Goal: Transaction & Acquisition: Purchase product/service

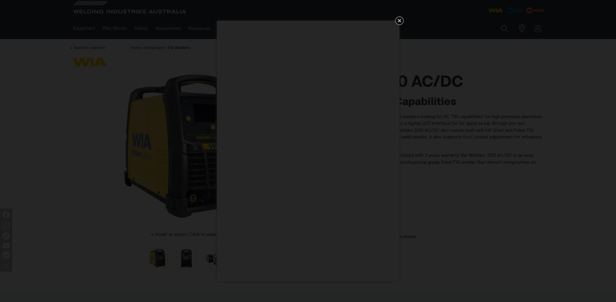
click at [399, 19] on icon "Get 5 WIA Welding Guides Free!" at bounding box center [399, 20] width 7 height 7
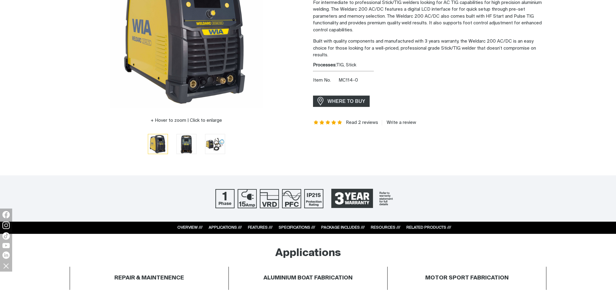
scroll to position [122, 0]
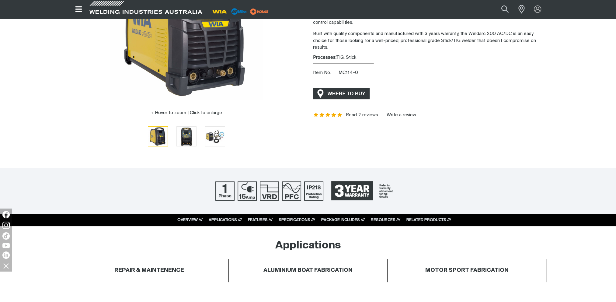
click at [340, 92] on span "WHERE TO BUY" at bounding box center [347, 94] width 46 height 10
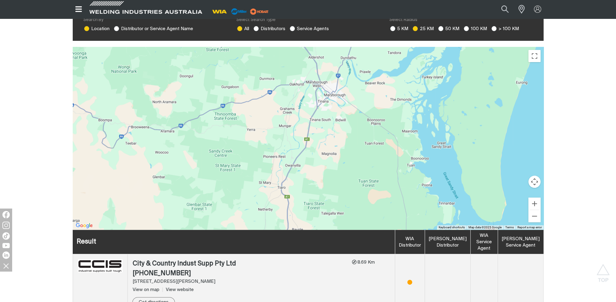
scroll to position [151, 0]
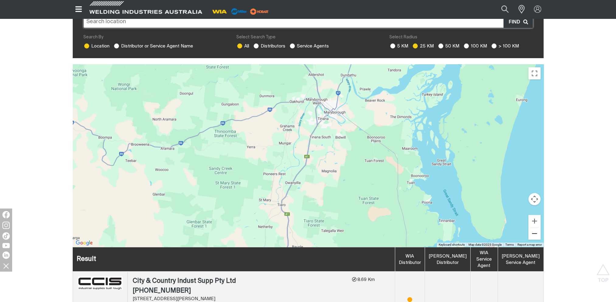
click at [533, 229] on button "Zoom out" at bounding box center [535, 233] width 12 height 12
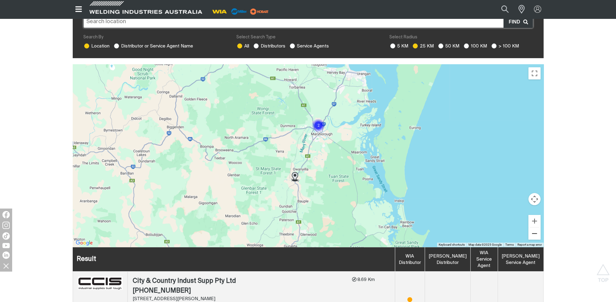
click at [533, 229] on button "Zoom out" at bounding box center [535, 233] width 12 height 12
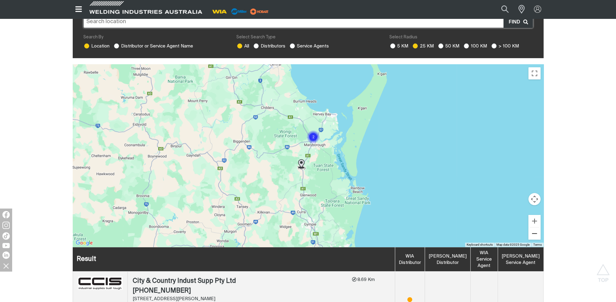
click at [533, 229] on button "Zoom out" at bounding box center [535, 233] width 12 height 12
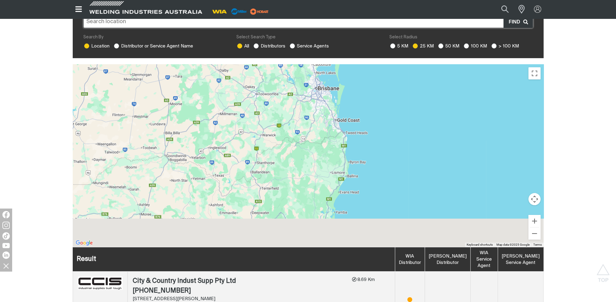
drag, startPoint x: 301, startPoint y: 189, endPoint x: 288, endPoint y: 0, distance: 189.8
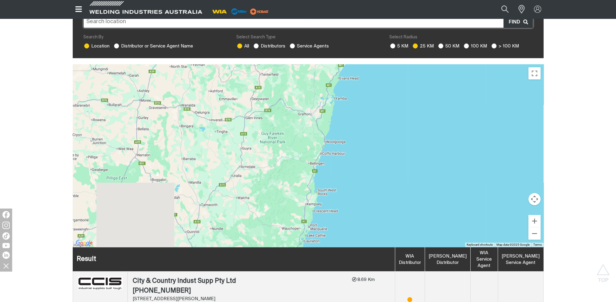
drag, startPoint x: 300, startPoint y: 166, endPoint x: 300, endPoint y: 51, distance: 115.0
click at [300, 51] on div "Store locator Search By Location Distributor or Service Agent Name Select Searc…" at bounding box center [308, 226] width 471 height 442
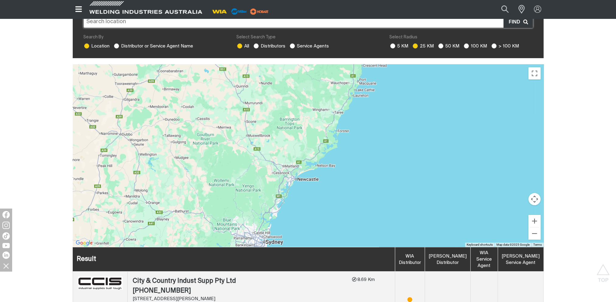
drag, startPoint x: 266, startPoint y: 163, endPoint x: 315, endPoint y: 16, distance: 154.9
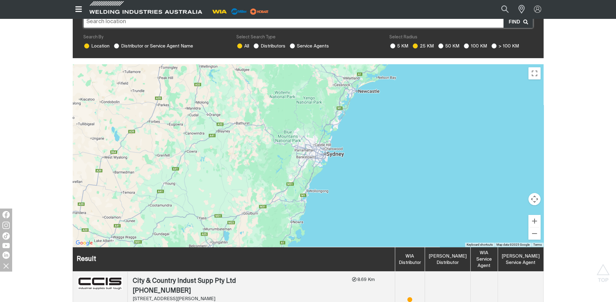
drag, startPoint x: 255, startPoint y: 135, endPoint x: 316, endPoint y: 47, distance: 107.6
click at [316, 47] on div "Store locator Search By Location Distributor or Service Agent Name Select Searc…" at bounding box center [308, 226] width 471 height 442
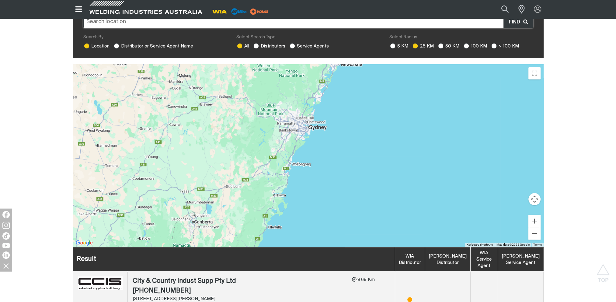
drag, startPoint x: 302, startPoint y: 121, endPoint x: 284, endPoint y: 94, distance: 32.8
click at [284, 94] on div "To navigate, press the arrow keys." at bounding box center [308, 155] width 471 height 183
click at [534, 215] on button "Zoom in" at bounding box center [535, 221] width 12 height 12
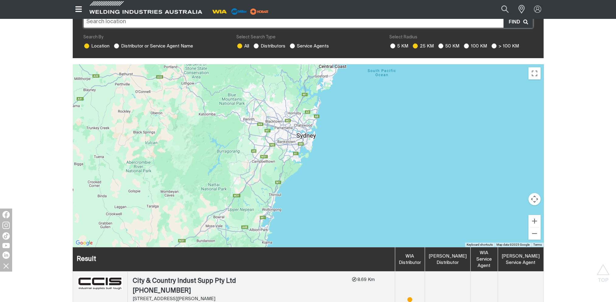
drag, startPoint x: 386, startPoint y: 141, endPoint x: 386, endPoint y: 179, distance: 37.4
click at [386, 179] on div "To navigate, press the arrow keys." at bounding box center [308, 155] width 471 height 183
click at [534, 215] on button "Zoom in" at bounding box center [535, 221] width 12 height 12
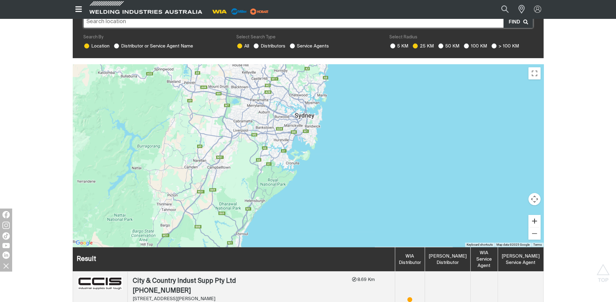
click at [534, 215] on button "Zoom in" at bounding box center [535, 221] width 12 height 12
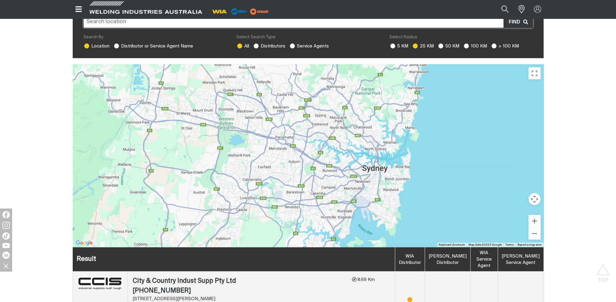
drag, startPoint x: 299, startPoint y: 82, endPoint x: 374, endPoint y: 174, distance: 118.1
click at [374, 174] on div "To navigate, press the arrow keys." at bounding box center [308, 155] width 471 height 183
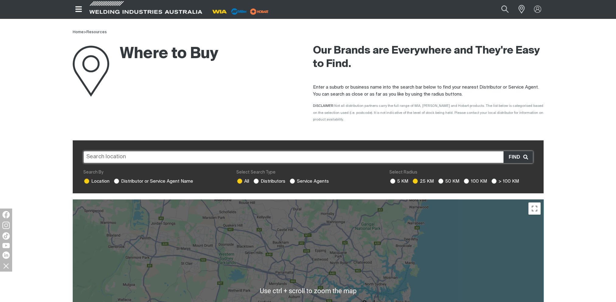
scroll to position [0, 0]
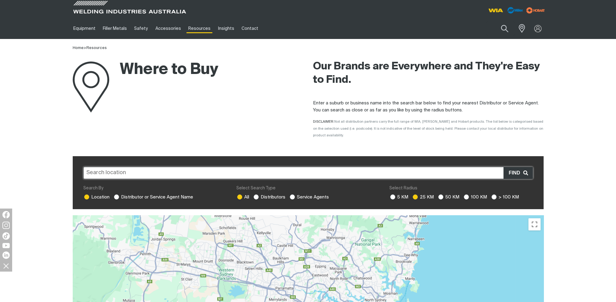
click at [154, 167] on input "text" at bounding box center [308, 173] width 450 height 12
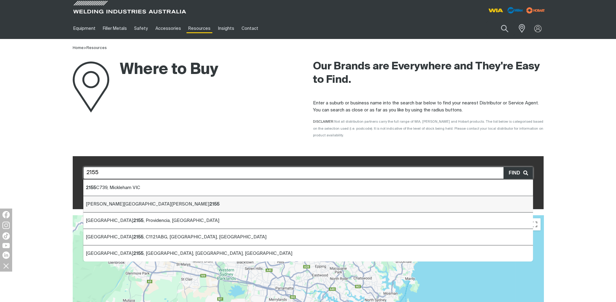
click at [109, 202] on span "Rouse Hill NSW 2155" at bounding box center [153, 204] width 134 height 5
type input "Rouse Hill NSW 2155"
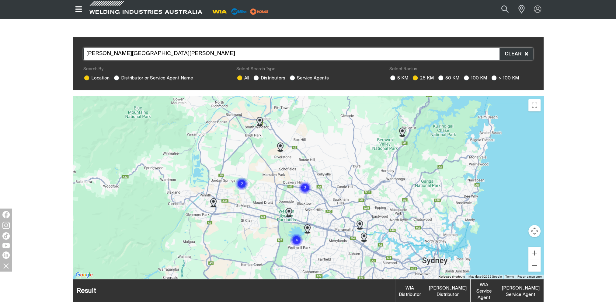
scroll to position [122, 0]
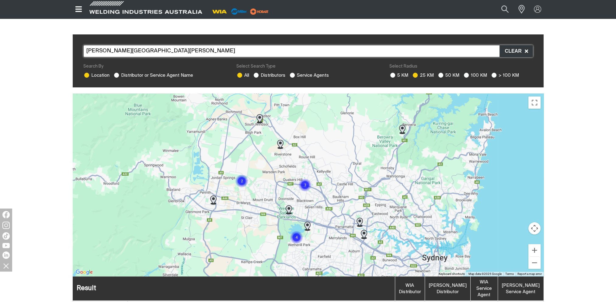
click at [306, 178] on img "Cluster of 3 markers" at bounding box center [305, 185] width 14 height 14
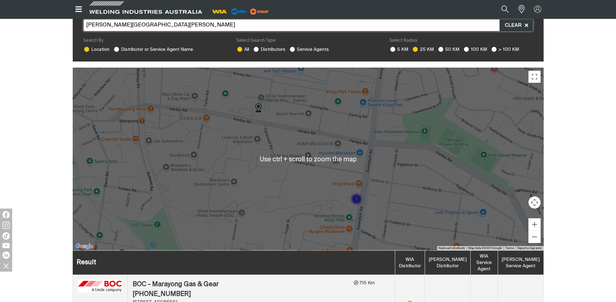
scroll to position [152, 0]
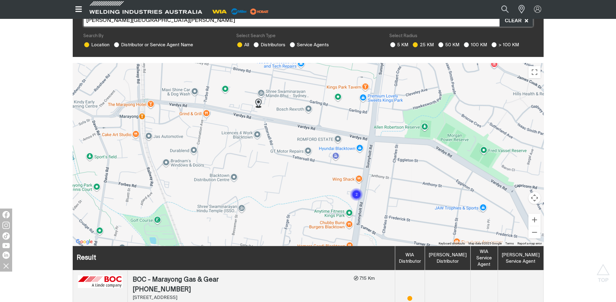
click at [357, 188] on img "Cluster of 2 markers" at bounding box center [357, 194] width 14 height 14
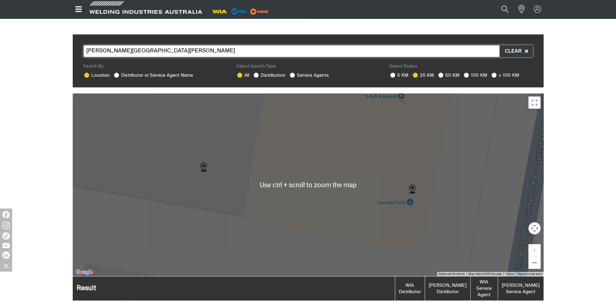
scroll to position [91, 0]
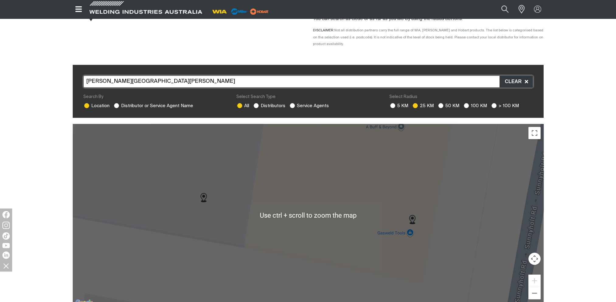
click at [410, 227] on div "To navigate, press the arrow keys." at bounding box center [308, 215] width 471 height 183
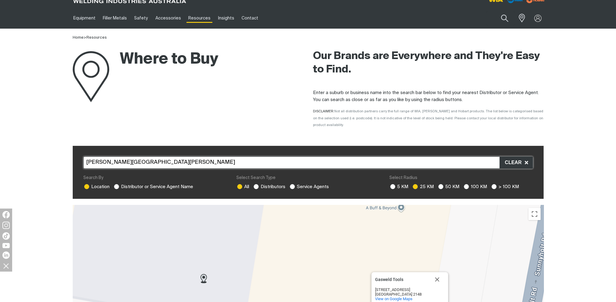
scroll to position [0, 0]
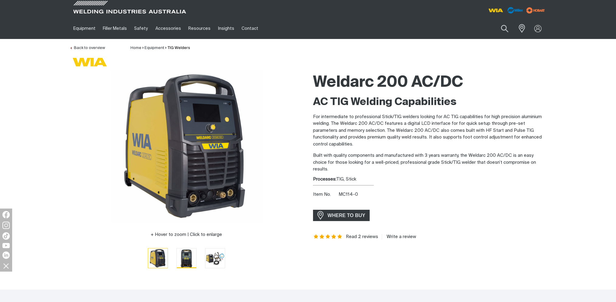
click at [183, 258] on img "Go to slide 2" at bounding box center [186, 257] width 19 height 19
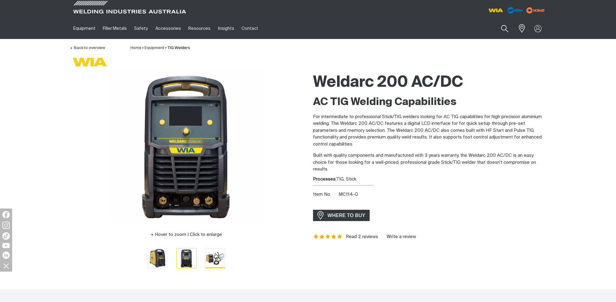
click at [217, 256] on img "Go to slide 3" at bounding box center [214, 257] width 19 height 19
